Goal: Find specific page/section: Find specific page/section

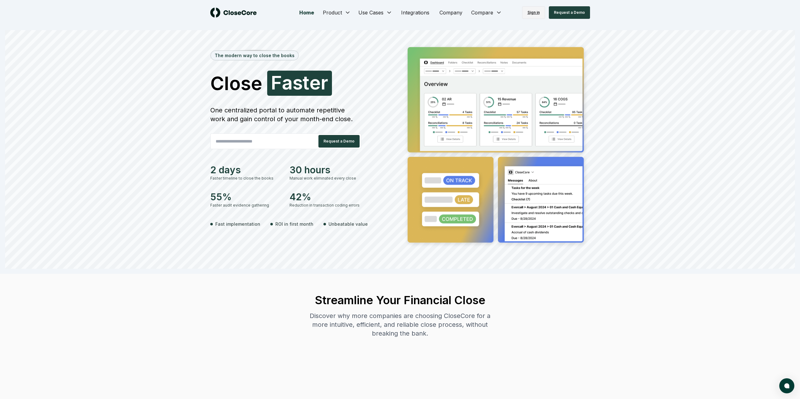
click at [534, 7] on link "Sign in" at bounding box center [533, 12] width 23 height 13
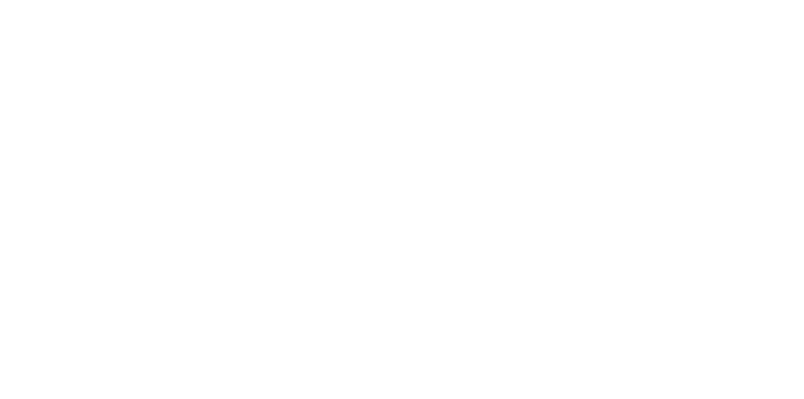
click at [533, 11] on body at bounding box center [402, 199] width 804 height 399
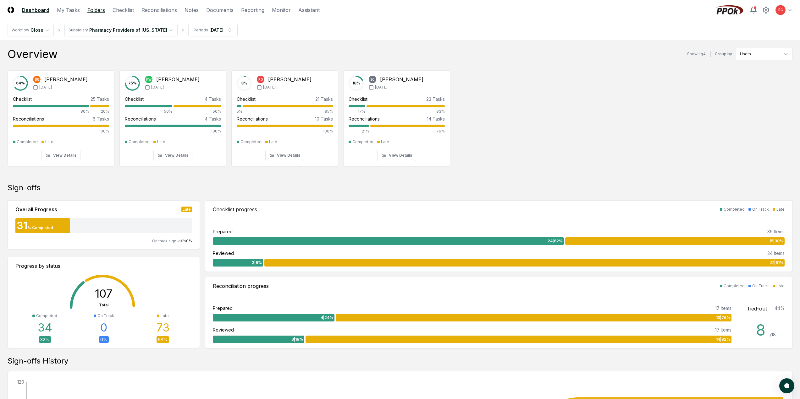
click at [96, 11] on link "Folders" at bounding box center [96, 10] width 18 height 8
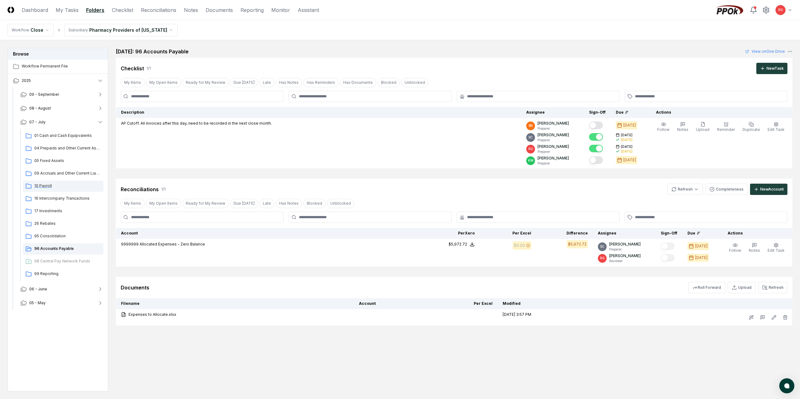
click at [38, 186] on span "10 Payroll" at bounding box center [67, 186] width 67 height 6
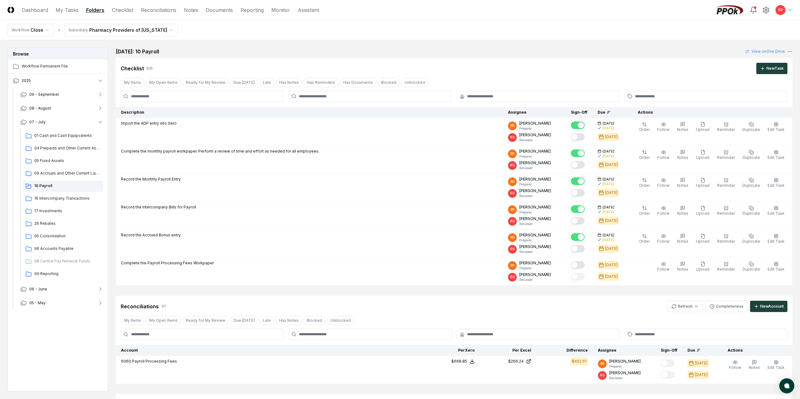
scroll to position [63, 0]
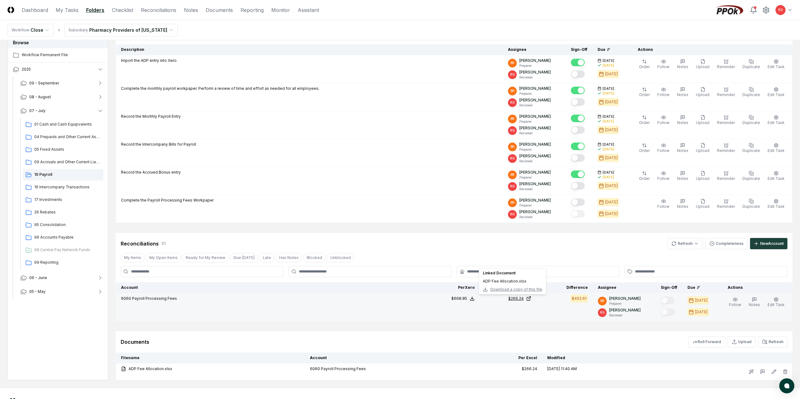
click at [531, 300] on icon at bounding box center [528, 298] width 5 height 5
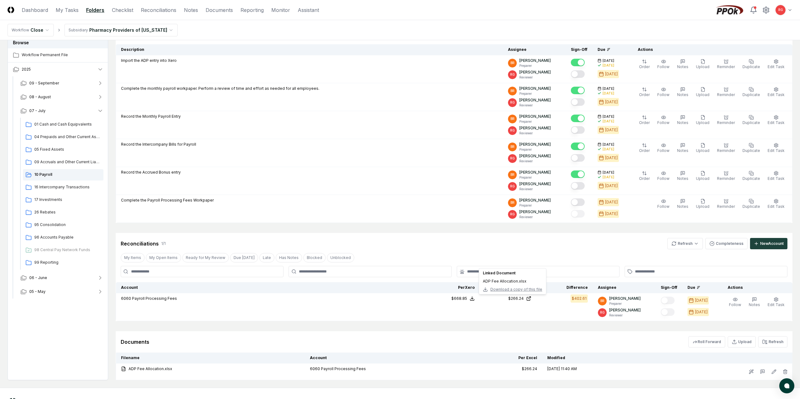
drag, startPoint x: 363, startPoint y: 42, endPoint x: 349, endPoint y: 34, distance: 15.9
click at [359, 40] on div "CloseCore Dashboard My Tasks Folders Checklist Reconciliations Notes Documents …" at bounding box center [400, 181] width 800 height 489
